Goal: Navigation & Orientation: Understand site structure

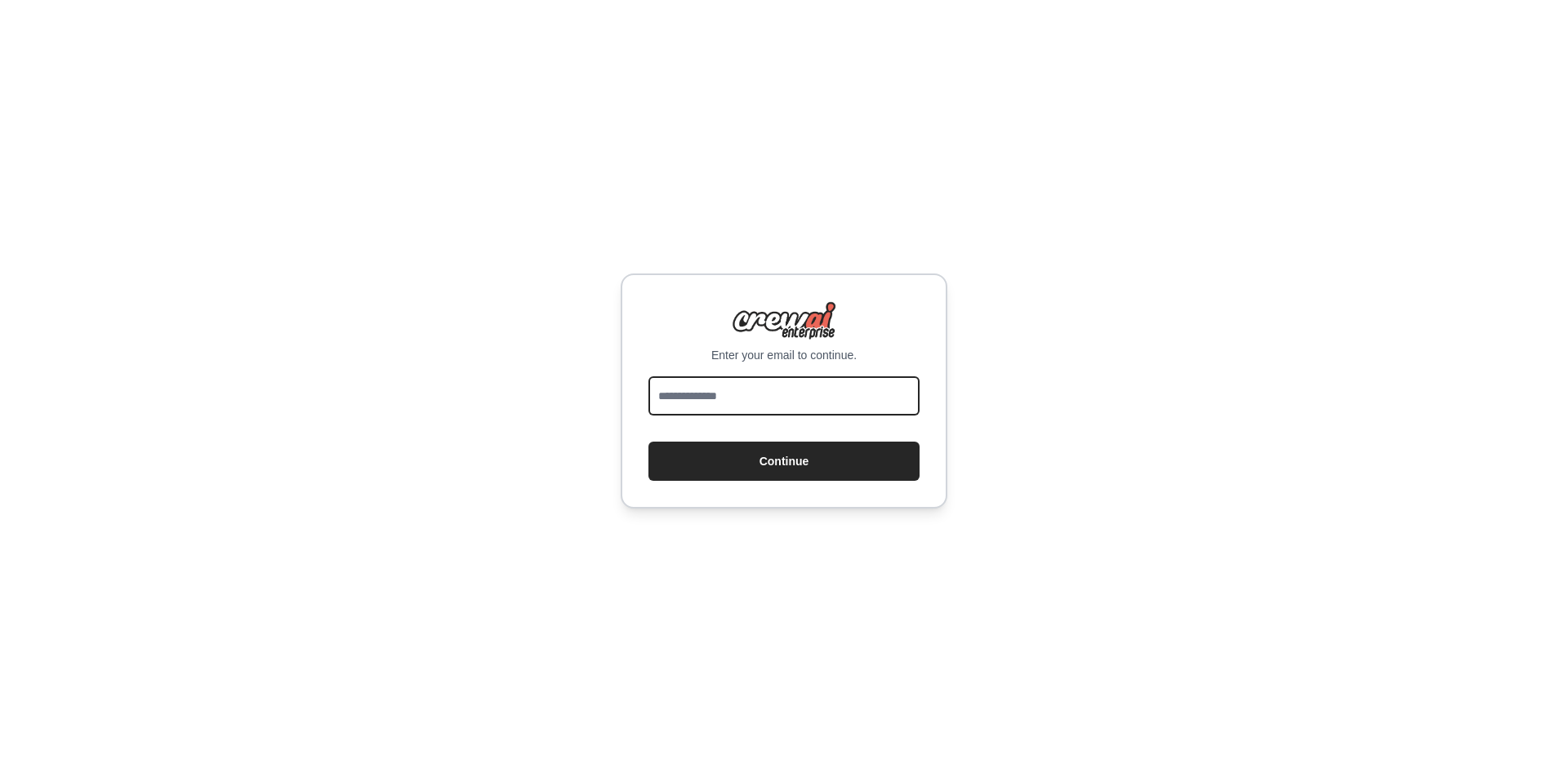
click at [829, 400] on input "email" at bounding box center [784, 396] width 271 height 39
type input "**********"
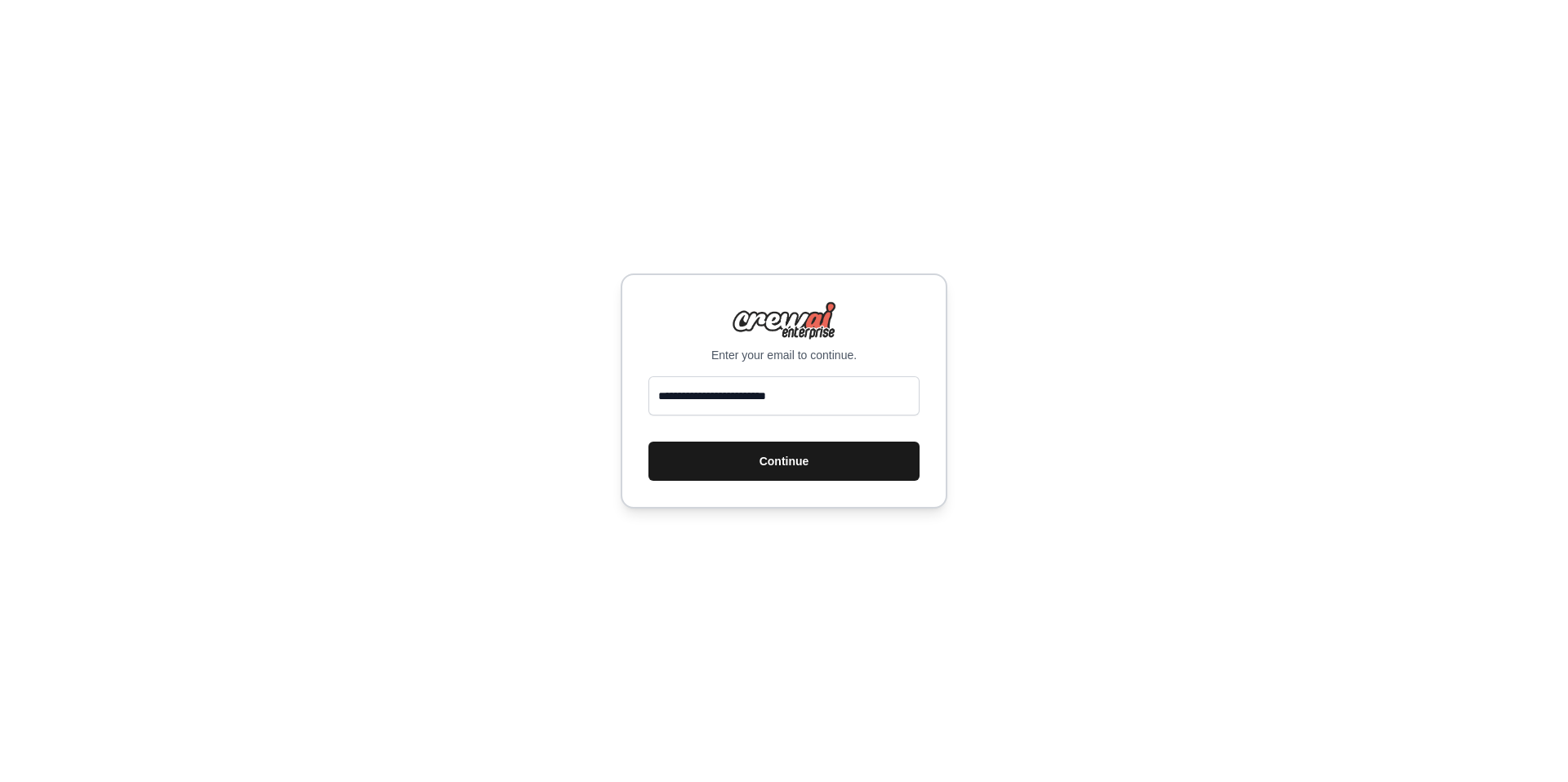
click at [748, 480] on button "Continue" at bounding box center [784, 462] width 271 height 39
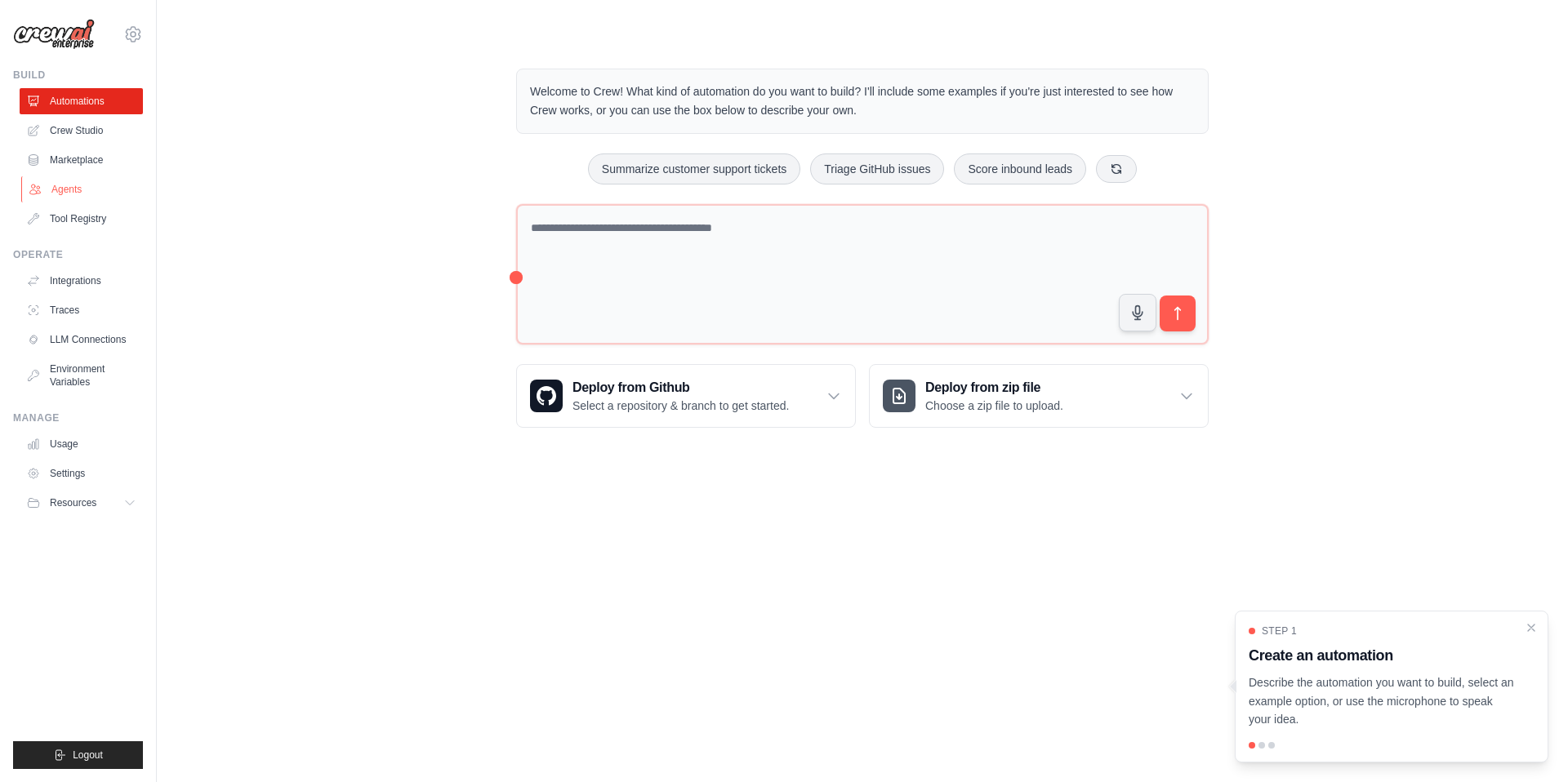
click at [87, 203] on link "Agents" at bounding box center [83, 190] width 123 height 26
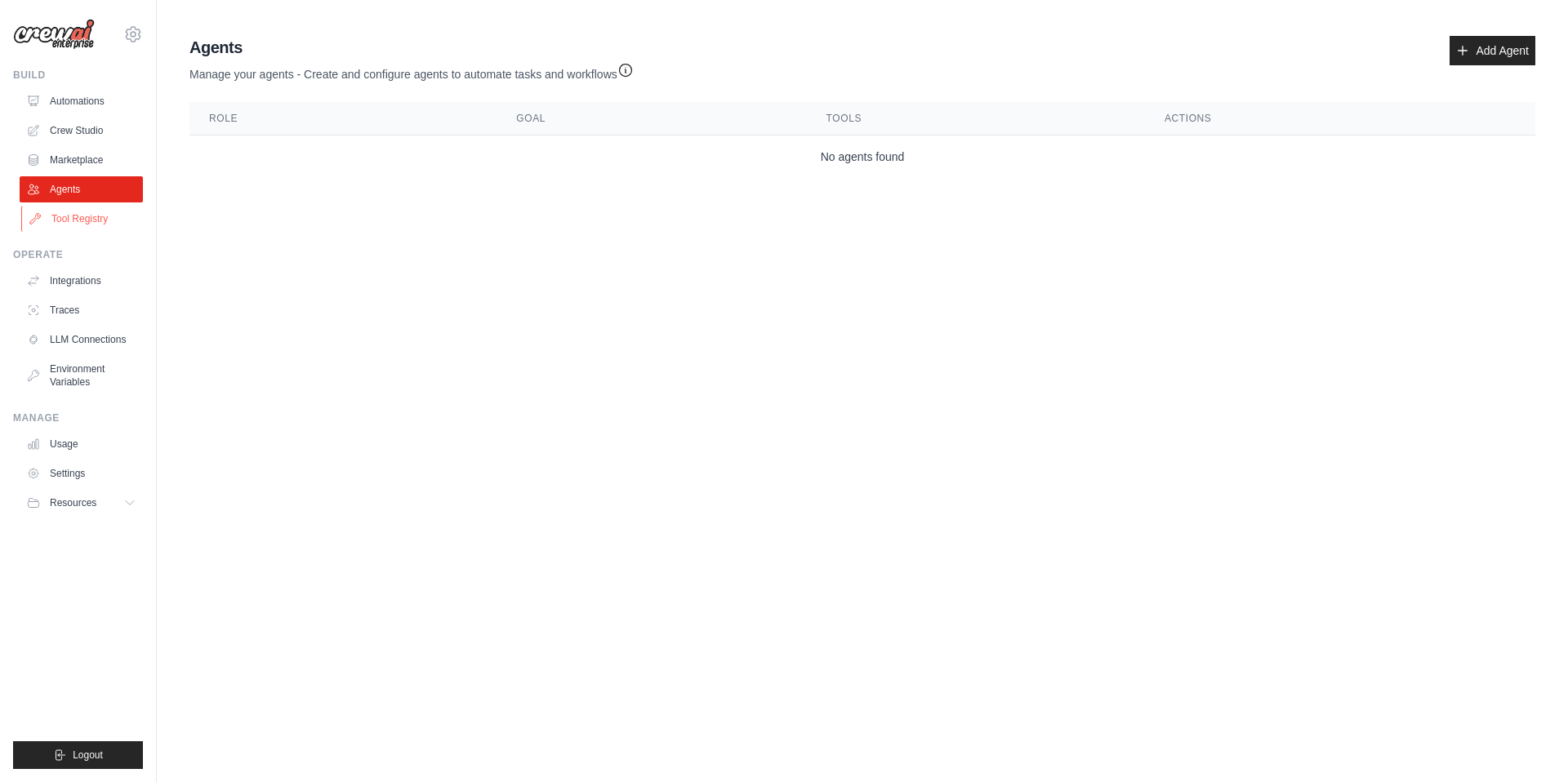
click at [114, 232] on link "Tool Registry" at bounding box center [83, 219] width 123 height 26
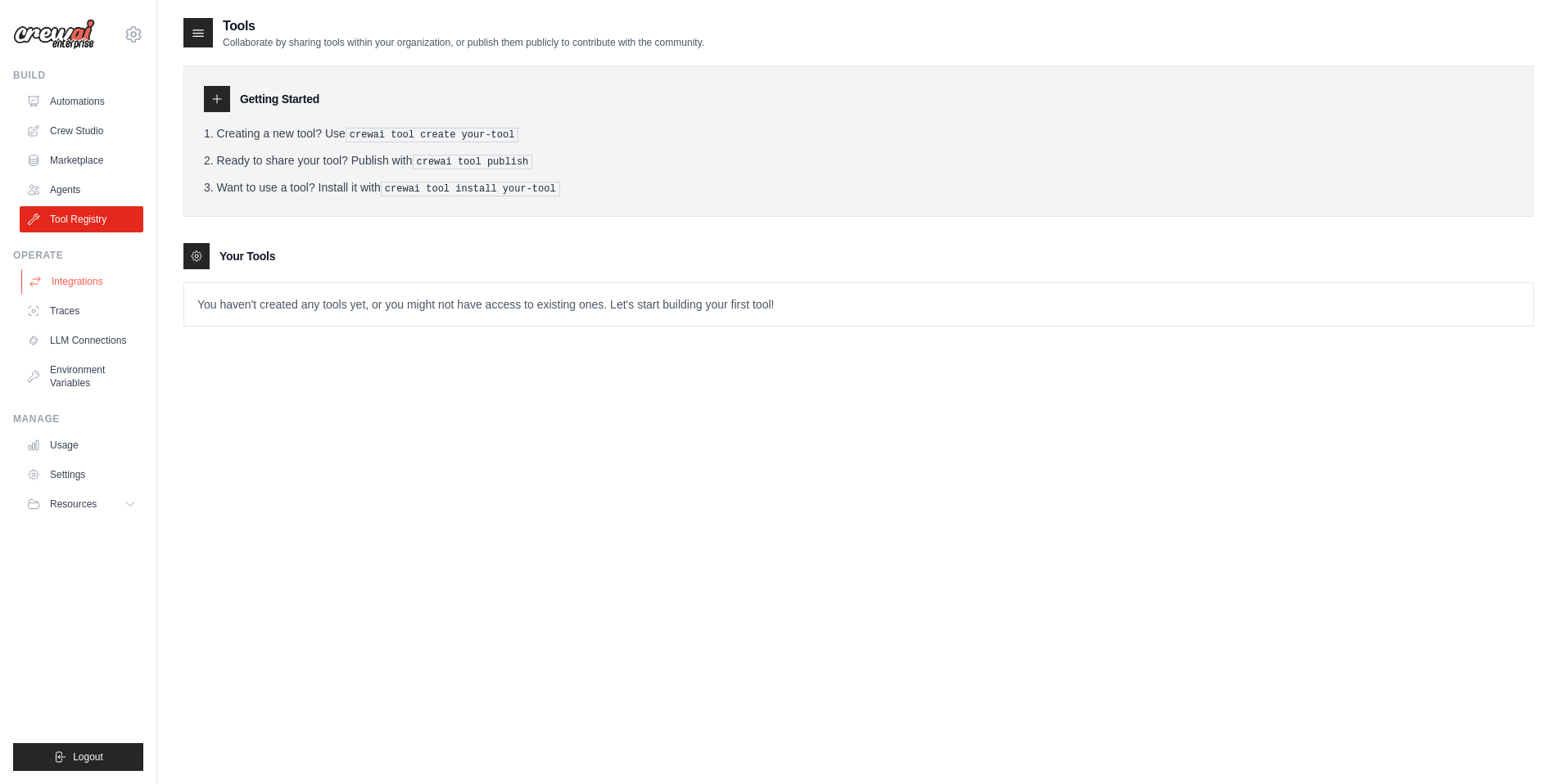
click at [123, 295] on link "Integrations" at bounding box center [83, 282] width 124 height 26
